Goal: Submit feedback/report problem: Submit feedback/report problem

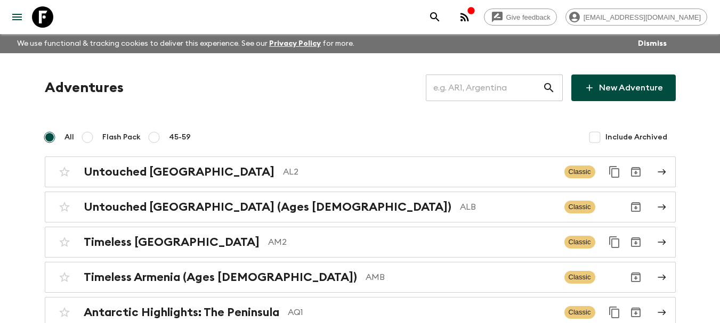
click at [503, 90] on input "text" at bounding box center [484, 88] width 117 height 30
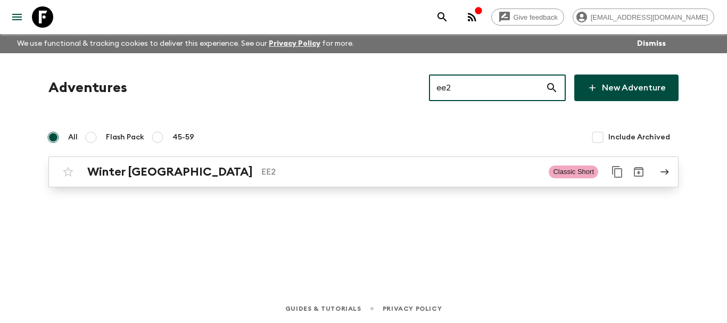
type input "ee2"
click at [261, 167] on p "EE2" at bounding box center [400, 172] width 279 height 13
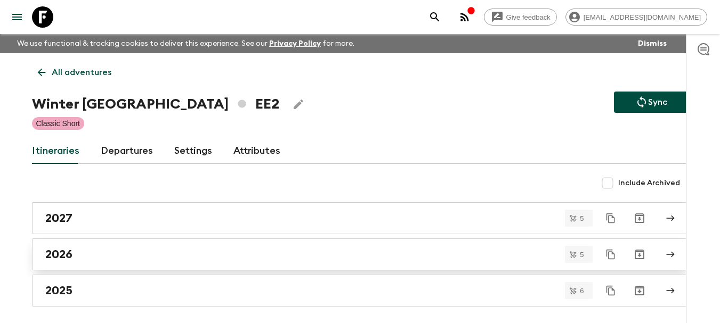
click at [107, 252] on div "2026" at bounding box center [349, 255] width 609 height 14
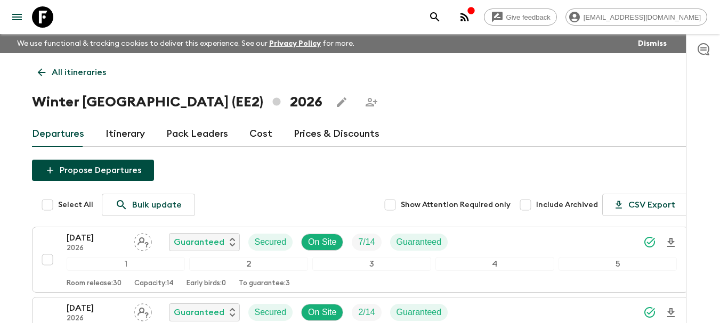
click at [35, 72] on link "All itineraries" at bounding box center [72, 72] width 80 height 21
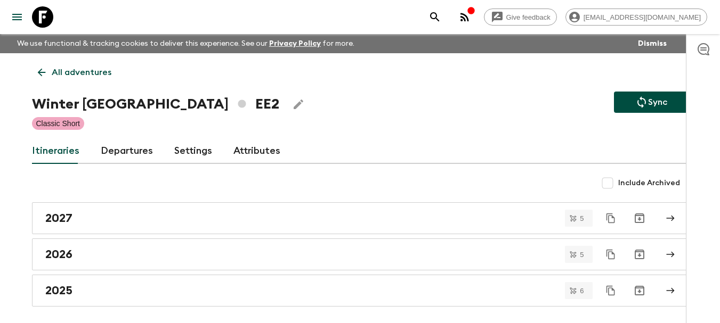
scroll to position [42, 0]
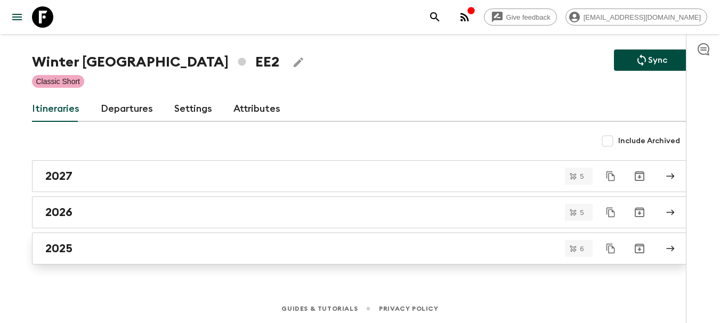
click at [134, 246] on div "2025" at bounding box center [349, 249] width 609 height 14
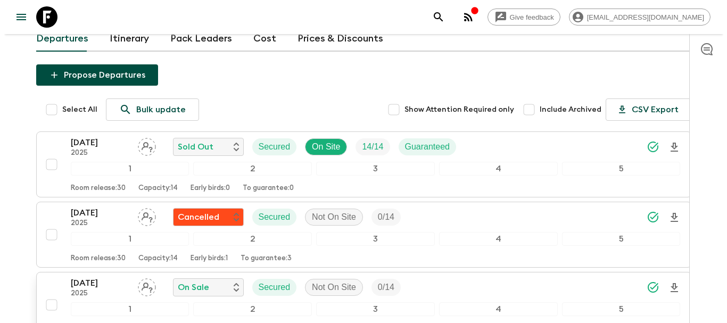
scroll to position [149, 0]
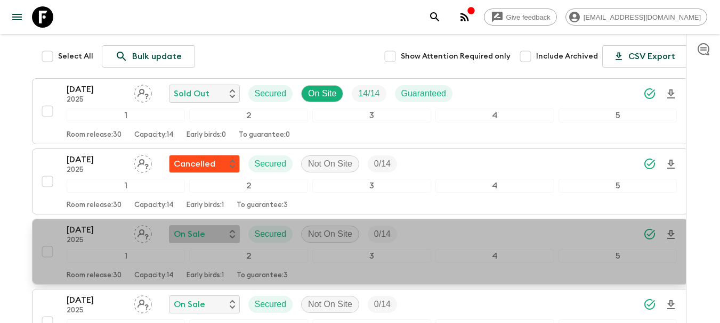
click at [218, 239] on div "On Sale" at bounding box center [204, 234] width 61 height 13
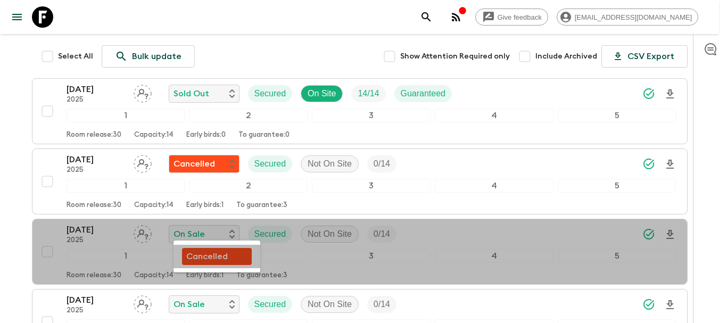
click at [224, 259] on p "Cancelled" at bounding box center [207, 256] width 42 height 13
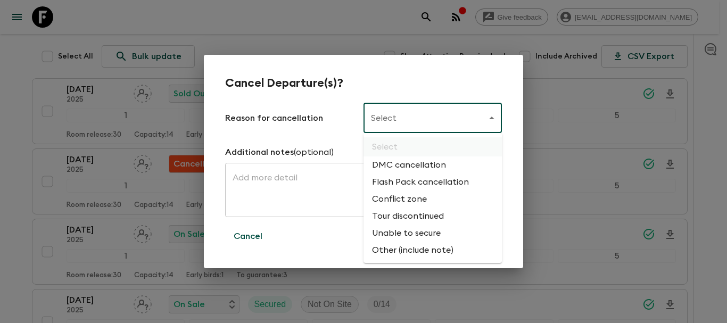
click at [400, 125] on body "Give feedback [EMAIL_ADDRESS][DOMAIN_NAME] We use functional & tracking cookies…" at bounding box center [363, 221] width 727 height 741
click at [410, 182] on li "Flash Pack cancellation" at bounding box center [433, 182] width 138 height 17
type input "FLASHPACK_CANCELLATION"
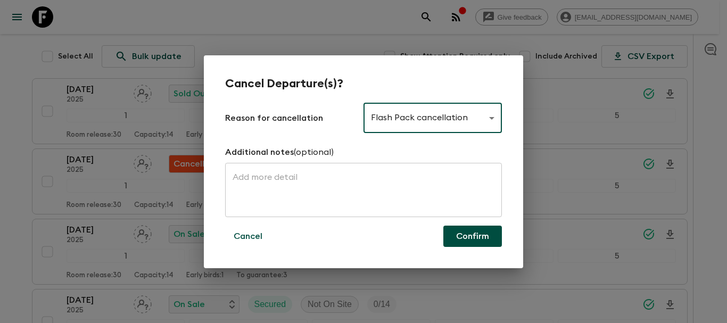
click at [471, 239] on button "Confirm" at bounding box center [473, 236] width 59 height 21
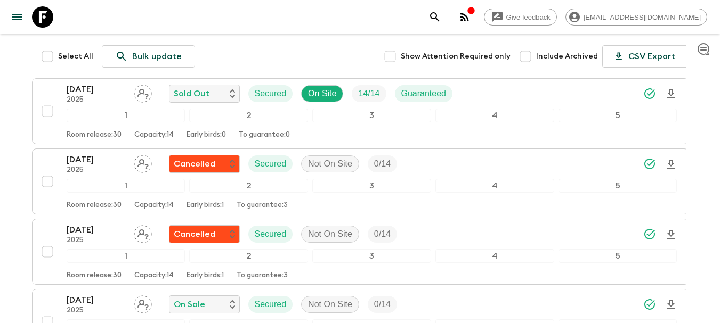
click at [441, 20] on icon "search adventures" at bounding box center [434, 17] width 13 height 13
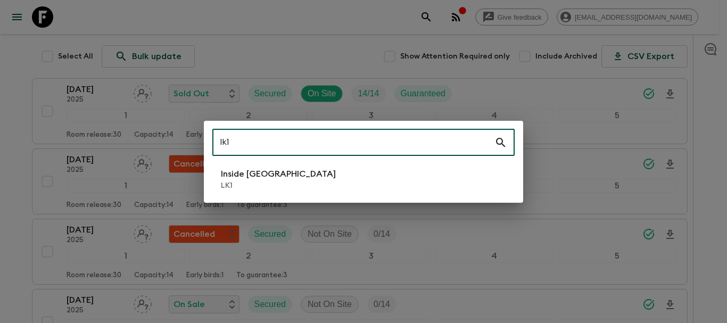
type input "lk1"
click at [371, 182] on li "Inside [GEOGRAPHIC_DATA] LK1" at bounding box center [363, 180] width 302 height 30
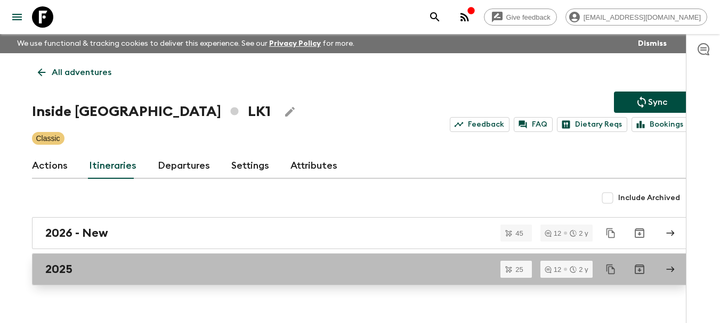
click at [237, 266] on div "2025" at bounding box center [349, 270] width 609 height 14
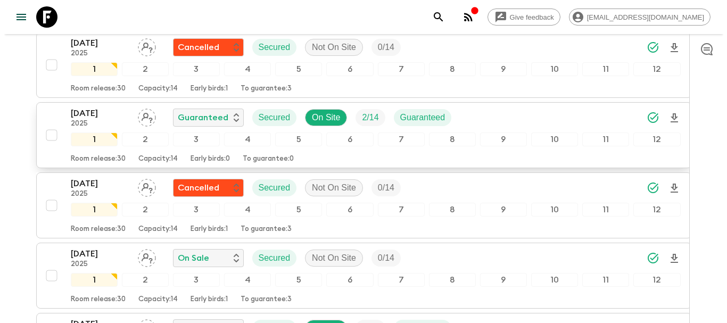
scroll to position [1598, 0]
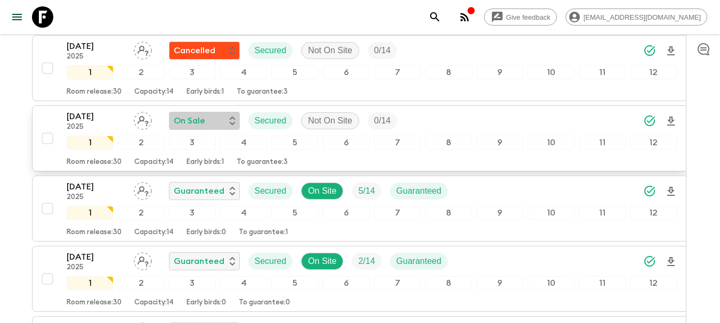
click at [198, 121] on p "On Sale" at bounding box center [189, 121] width 31 height 13
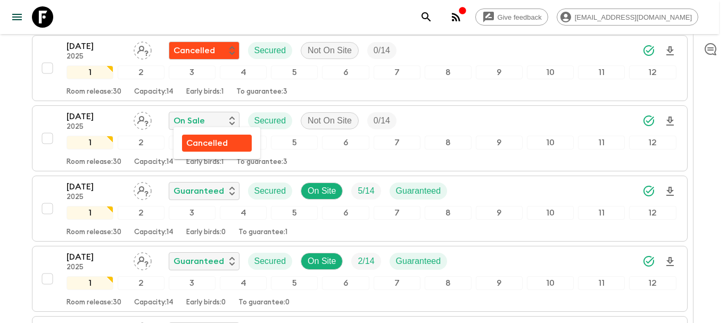
click at [219, 141] on p "Cancelled" at bounding box center [207, 143] width 42 height 13
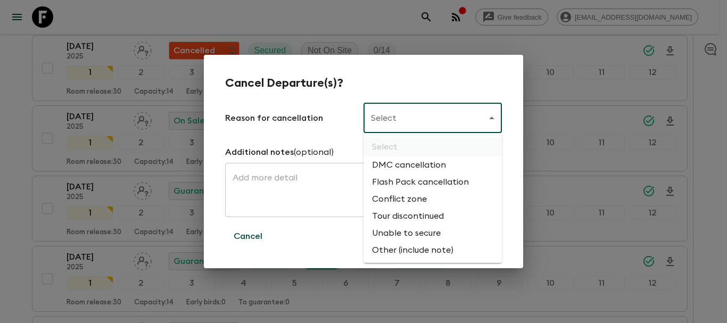
click at [438, 181] on li "Flash Pack cancellation" at bounding box center [433, 182] width 138 height 17
type input "FLASHPACK_CANCELLATION"
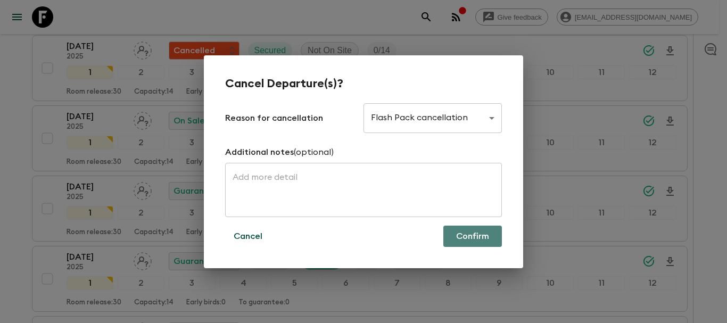
click at [481, 240] on button "Confirm" at bounding box center [473, 236] width 59 height 21
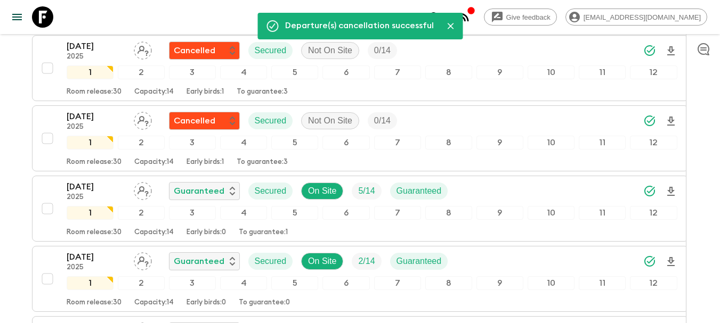
click at [439, 16] on icon "search adventures" at bounding box center [434, 16] width 9 height 9
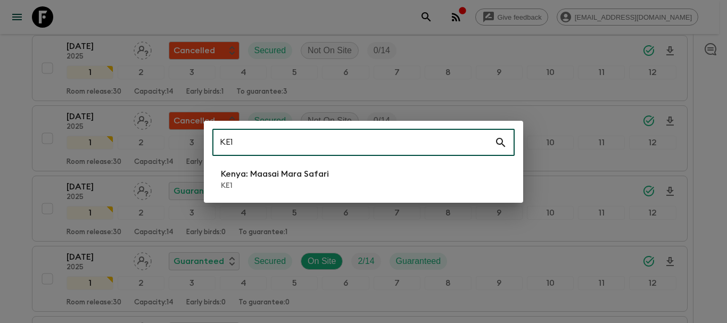
type input "KE1"
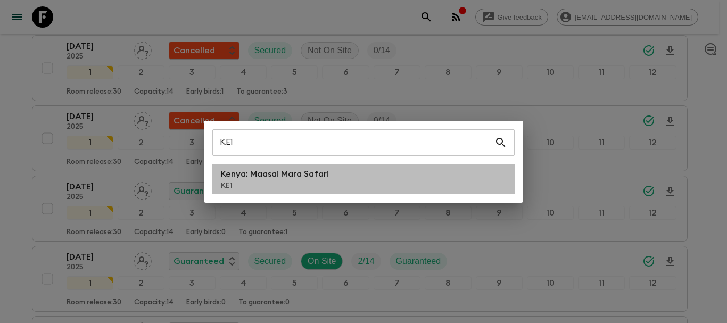
click at [341, 186] on li "[GEOGRAPHIC_DATA]: Maasai Mara Safari KE1" at bounding box center [363, 180] width 302 height 30
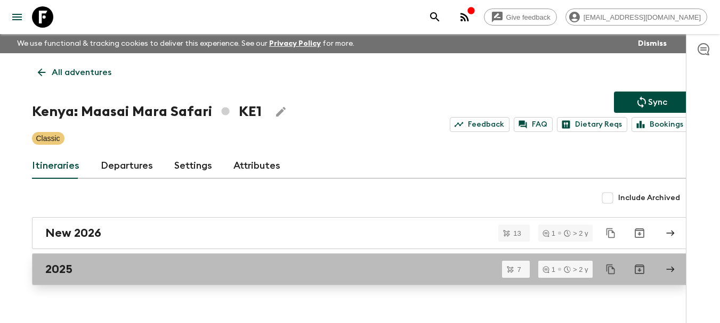
click at [124, 264] on div "2025" at bounding box center [349, 270] width 609 height 14
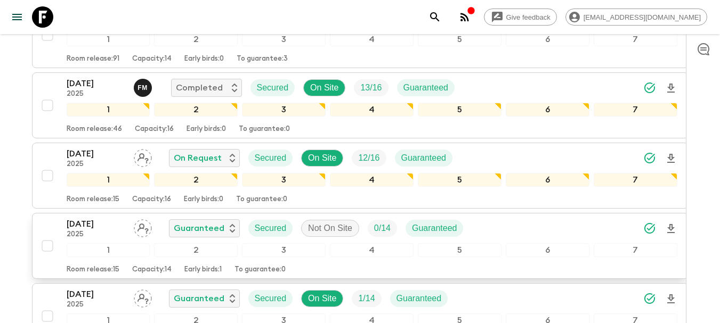
scroll to position [329, 0]
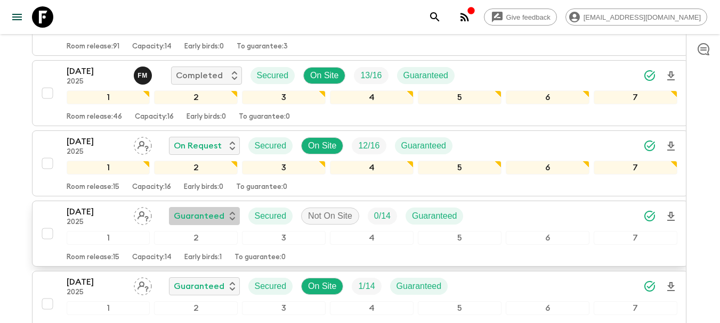
click at [203, 210] on p "Guaranteed" at bounding box center [199, 216] width 51 height 13
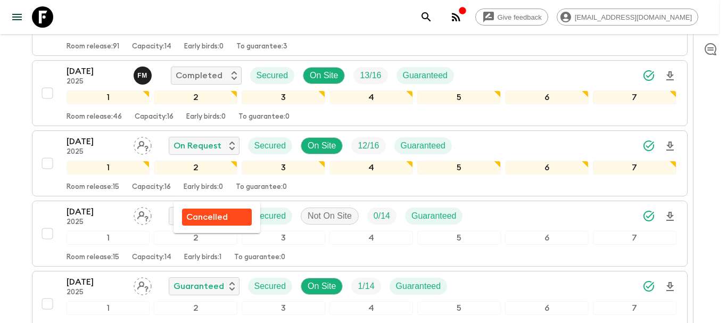
click at [211, 216] on p "Cancelled" at bounding box center [207, 217] width 42 height 13
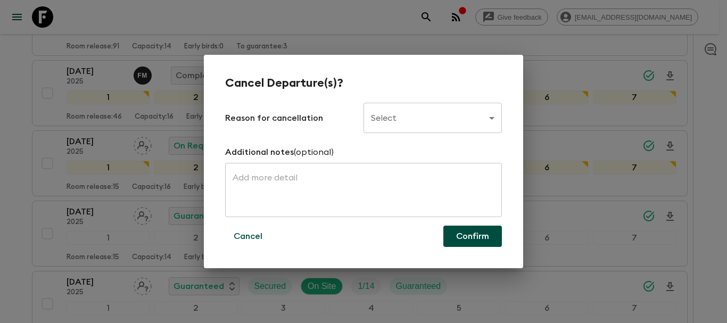
click at [411, 108] on body "Give feedback [EMAIL_ADDRESS][DOMAIN_NAME] We use functional & tracking cookies…" at bounding box center [363, 87] width 727 height 833
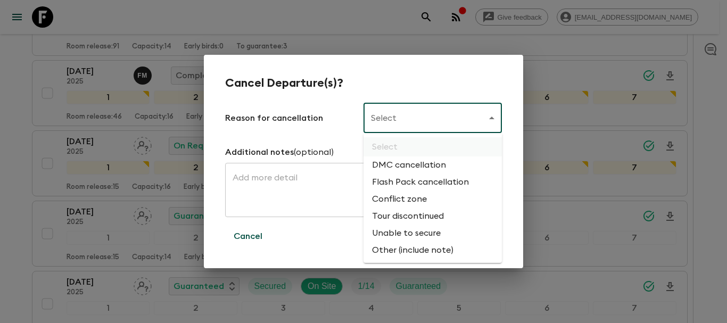
click at [429, 177] on li "Flash Pack cancellation" at bounding box center [433, 182] width 138 height 17
type input "FLASHPACK_CANCELLATION"
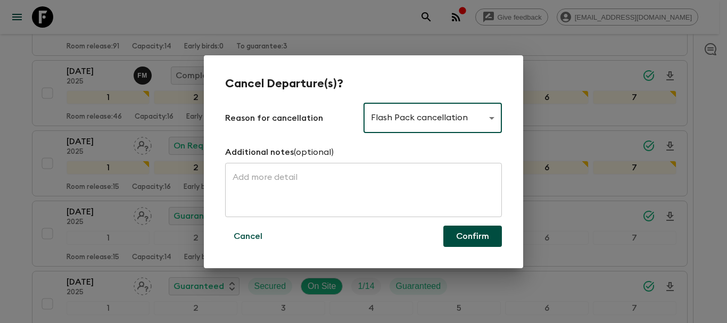
click at [477, 238] on button "Confirm" at bounding box center [473, 236] width 59 height 21
